Goal: Share content: Share content

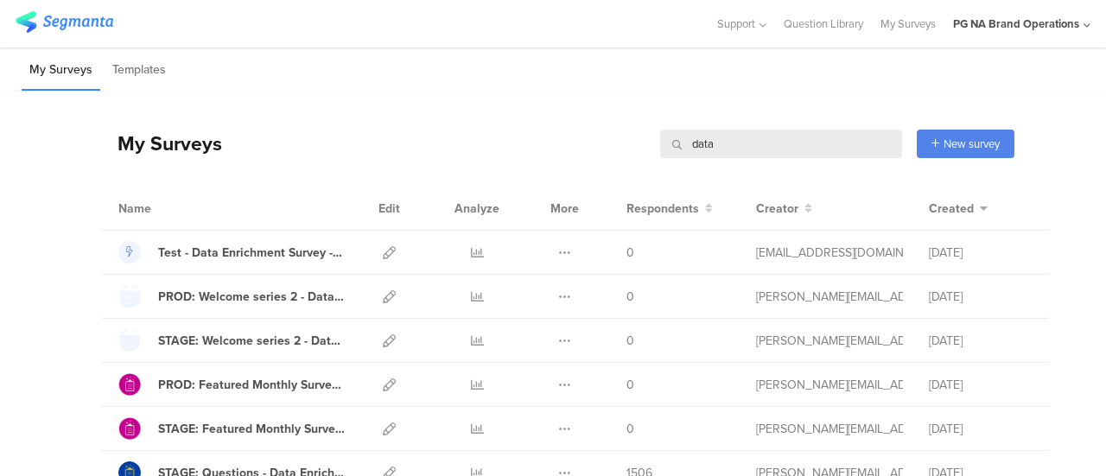
click at [748, 148] on input "data" at bounding box center [781, 144] width 242 height 29
type input "comple"
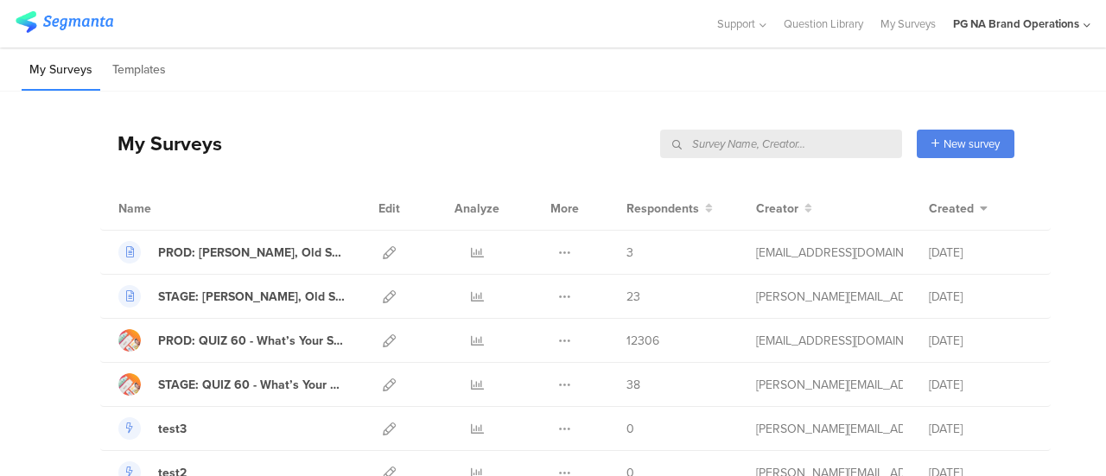
click at [814, 145] on input "text" at bounding box center [781, 144] width 242 height 29
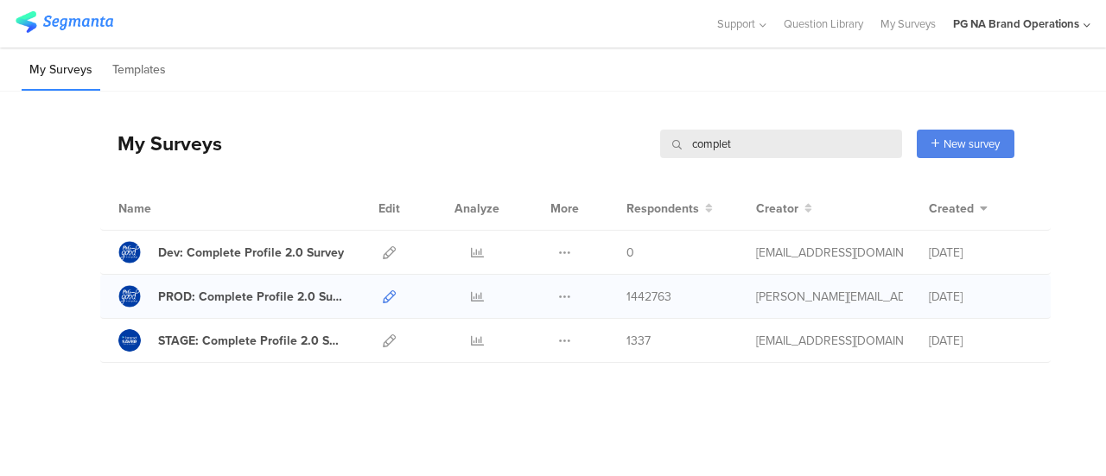
type input "complet"
click at [385, 298] on icon at bounding box center [389, 296] width 13 height 13
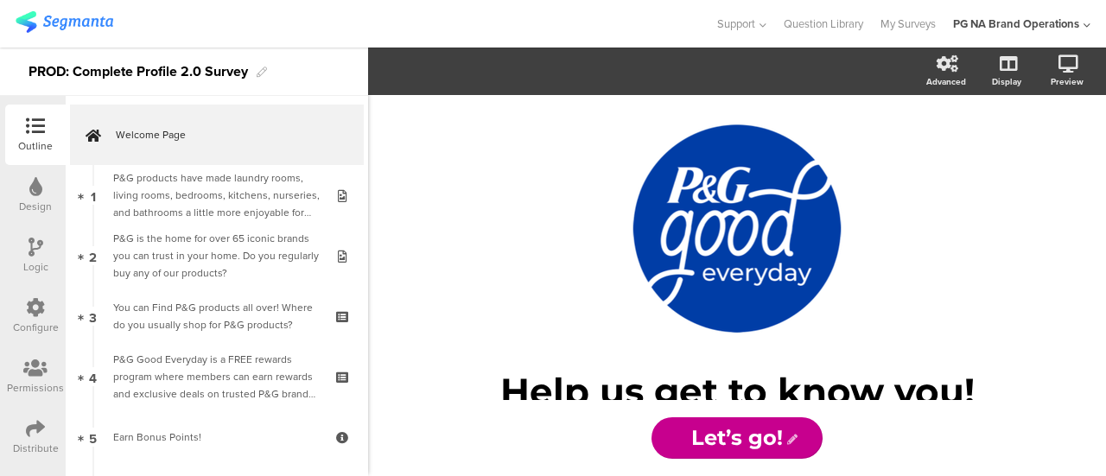
click at [26, 444] on div "Distribute" at bounding box center [36, 449] width 46 height 16
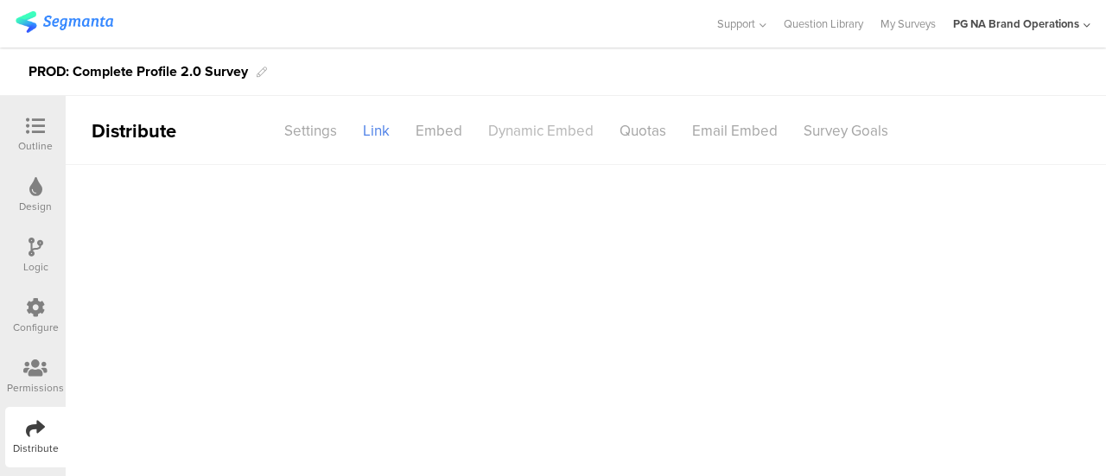
click at [524, 130] on div "Dynamic Embed" at bounding box center [540, 131] width 131 height 30
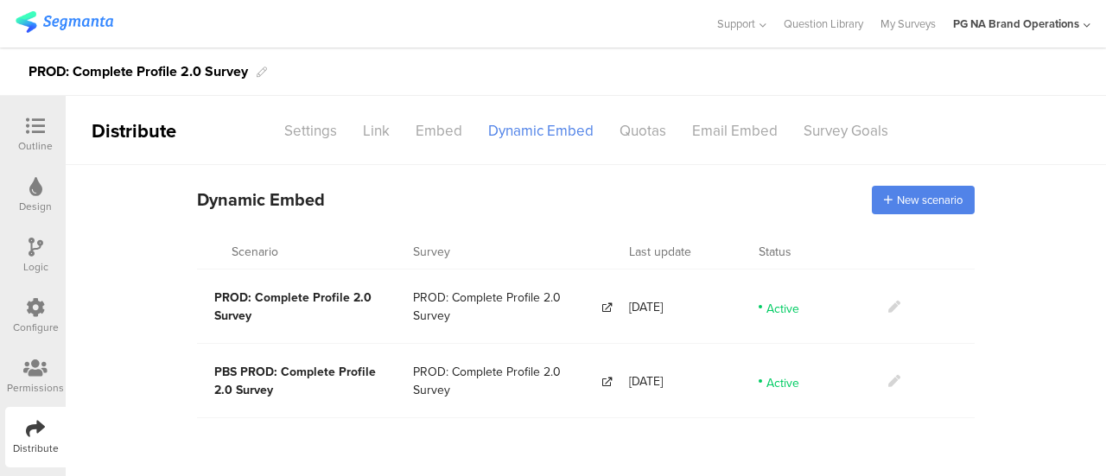
click at [893, 376] on icon at bounding box center [894, 381] width 12 height 12
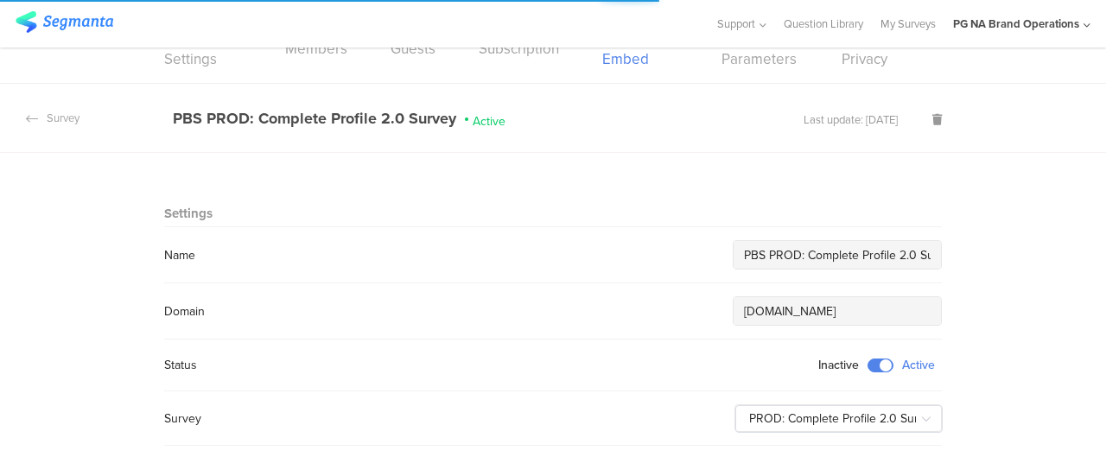
scroll to position [52, 0]
